Goal: Find specific page/section: Find specific page/section

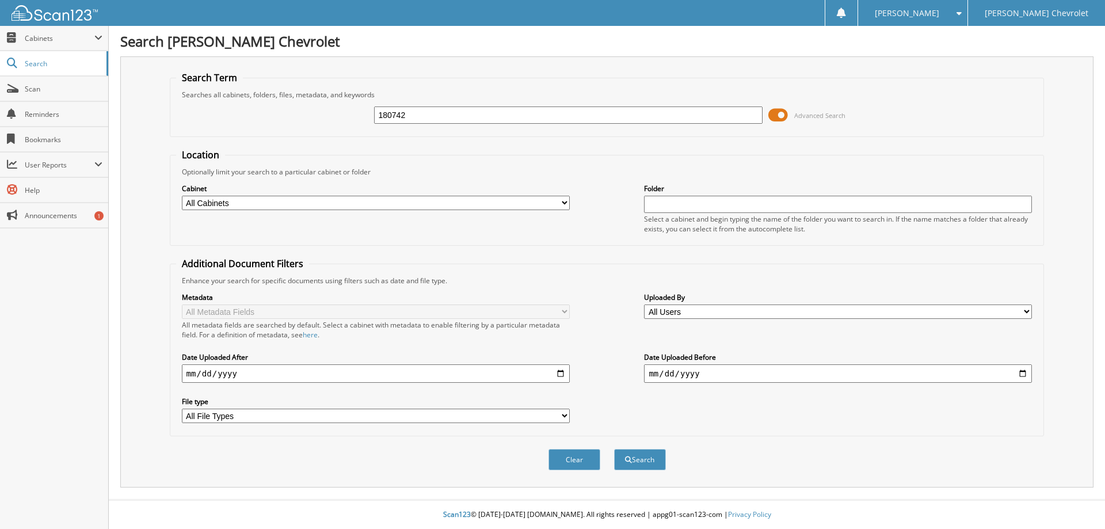
type input "180742"
click at [614, 449] on button "Search" at bounding box center [640, 459] width 52 height 21
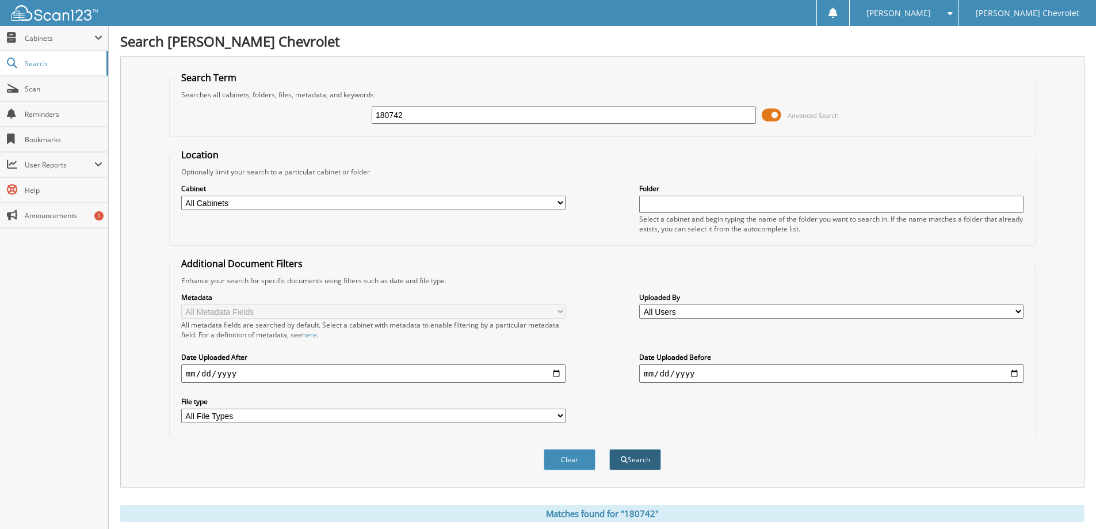
click at [632, 456] on button "Search" at bounding box center [635, 459] width 52 height 21
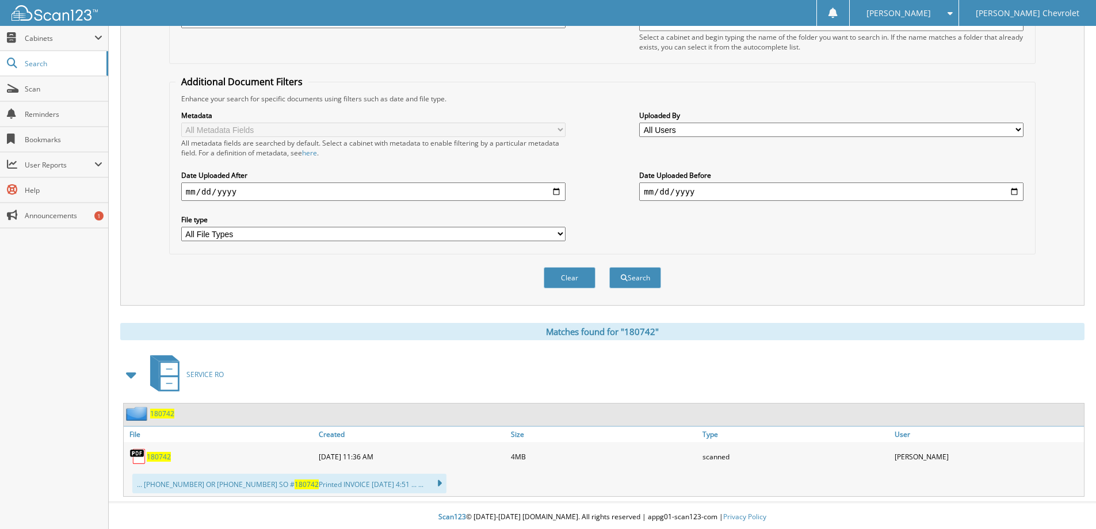
scroll to position [185, 0]
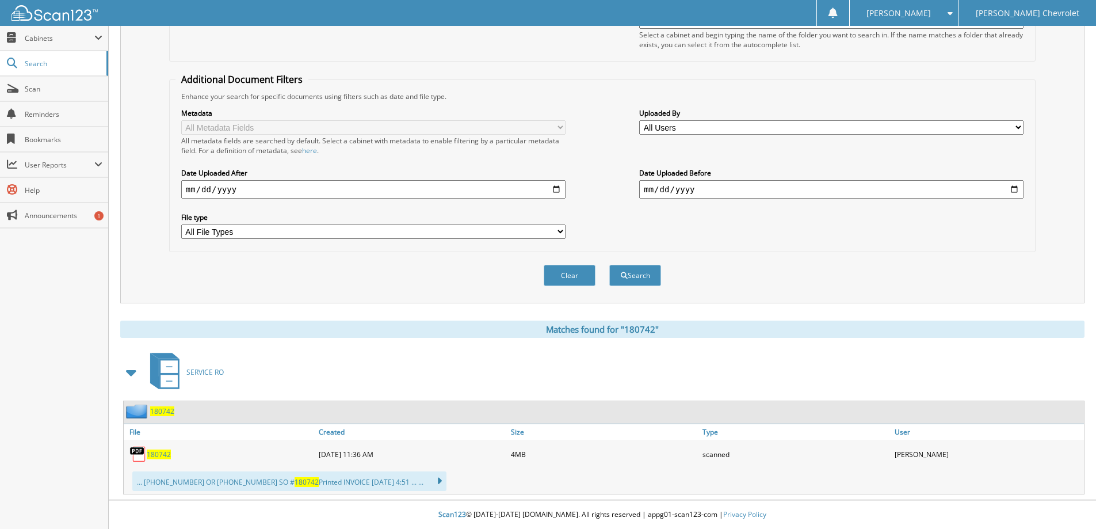
click at [163, 453] on span "180742" at bounding box center [159, 454] width 24 height 10
